Goal: Task Accomplishment & Management: Manage account settings

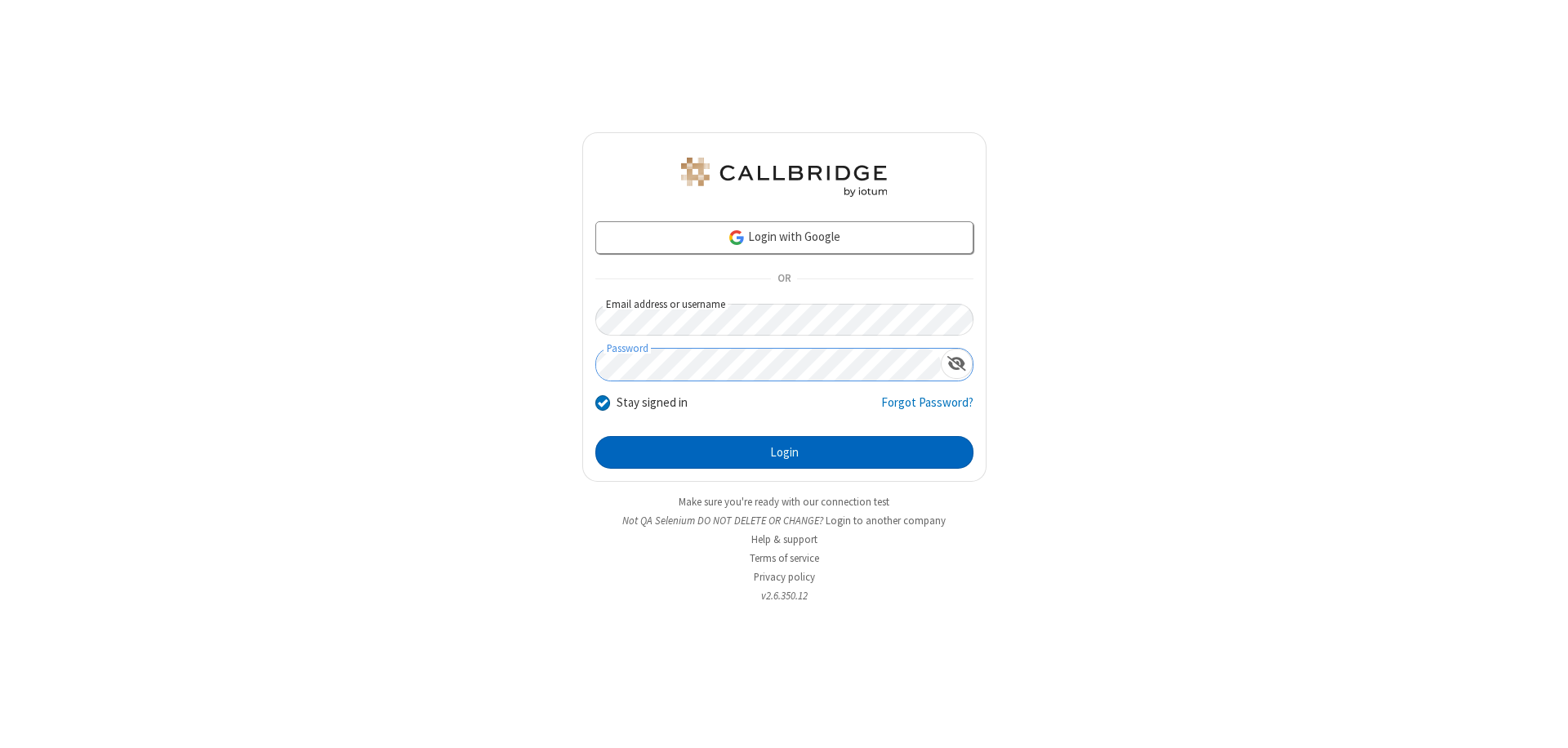
click at [784, 452] on button "Login" at bounding box center [784, 452] width 378 height 33
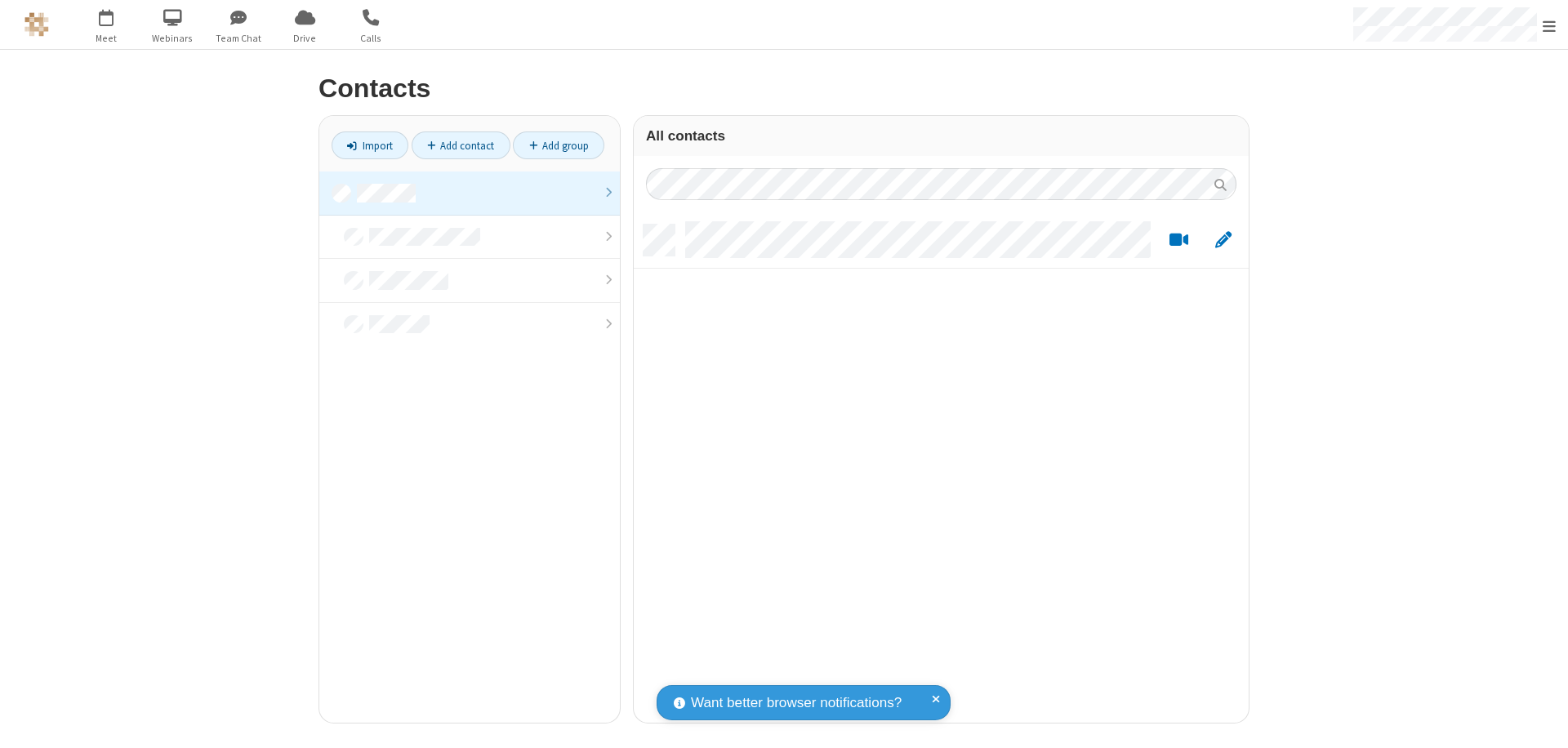
click at [470, 193] on link at bounding box center [470, 194] width 301 height 44
click at [461, 145] on link "Add contact" at bounding box center [461, 145] width 99 height 28
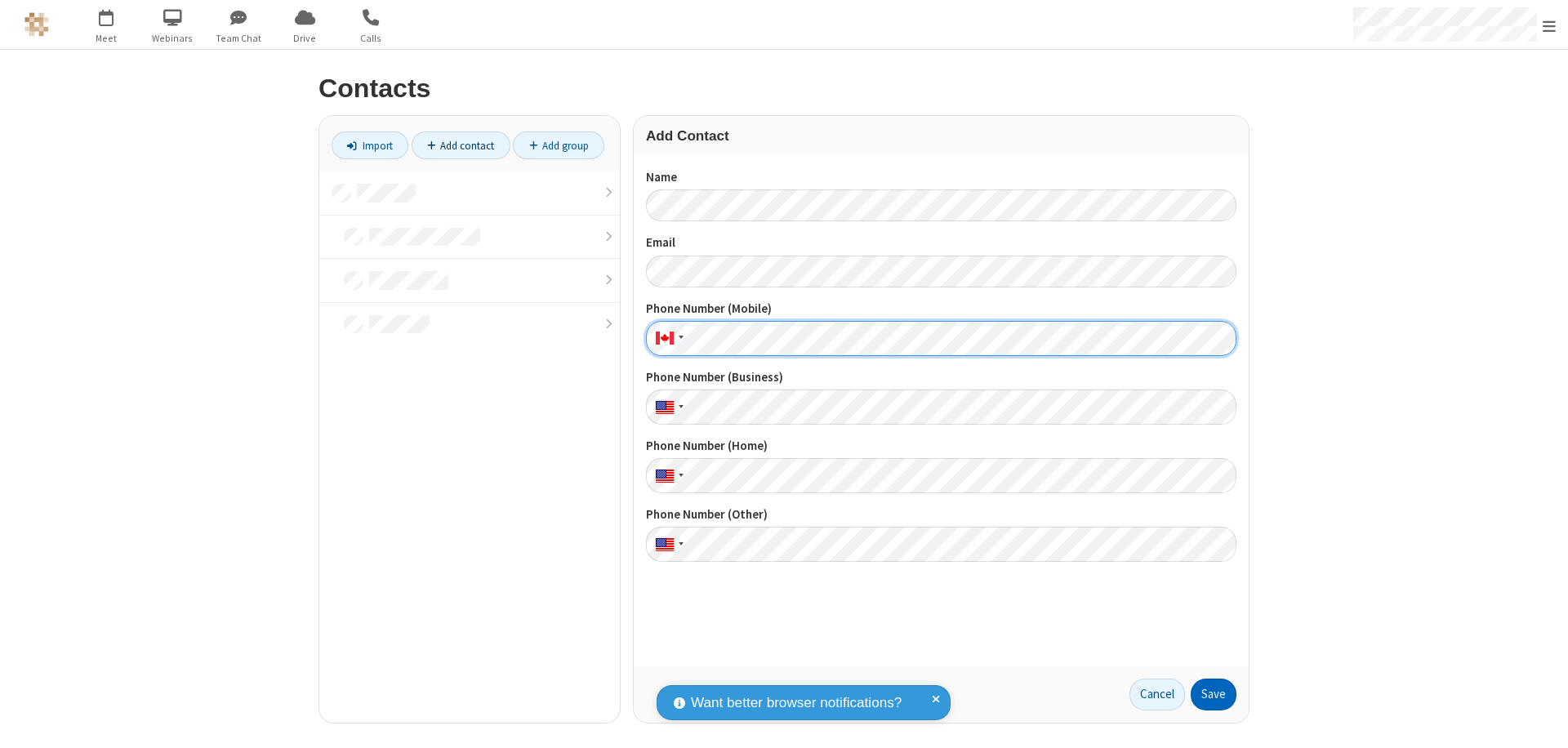
click at [1213, 694] on button "Save" at bounding box center [1213, 695] width 46 height 33
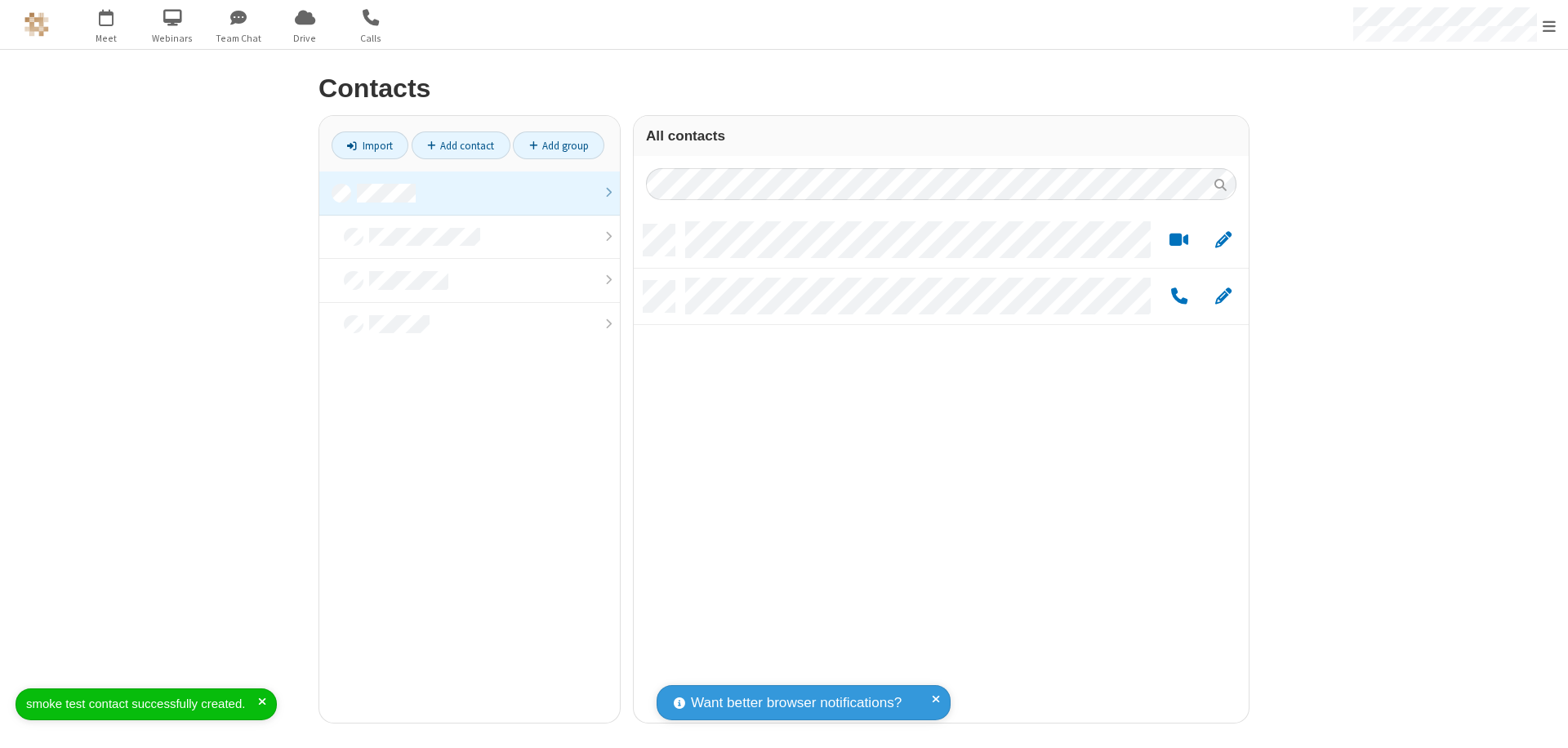
scroll to position [498, 603]
